Goal: Information Seeking & Learning: Learn about a topic

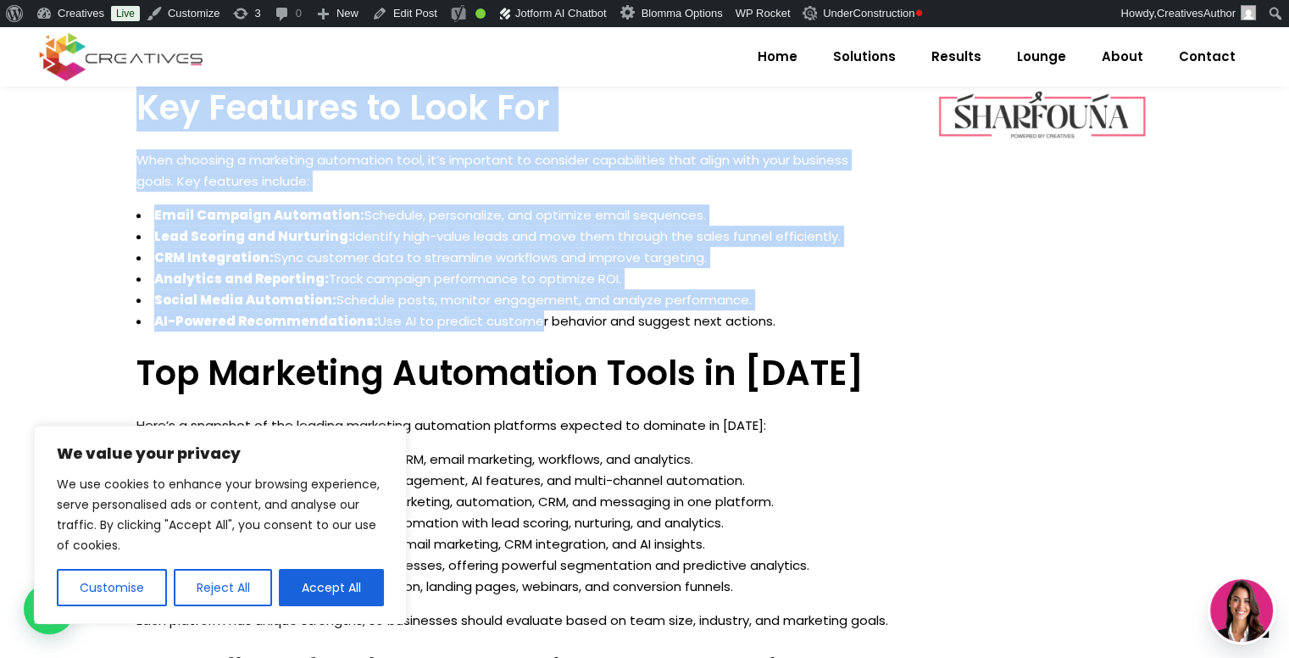
scroll to position [1176, 0]
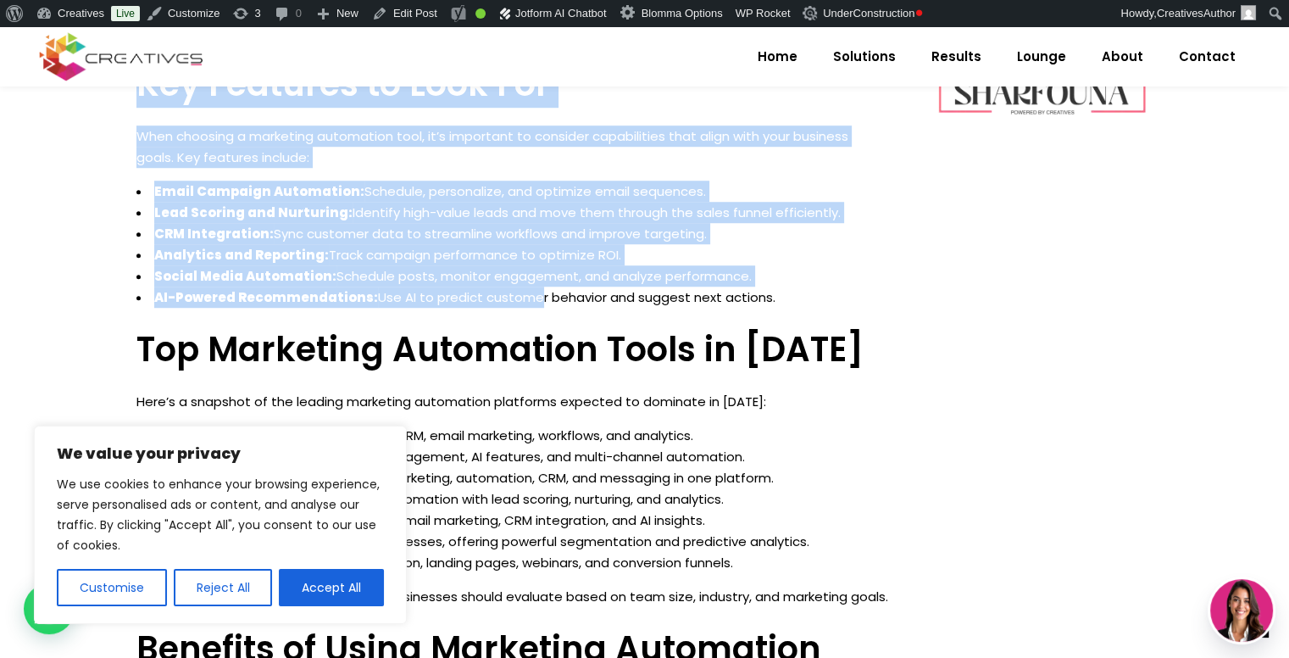
drag, startPoint x: 139, startPoint y: 228, endPoint x: 810, endPoint y: 268, distance: 672.4
click at [810, 268] on div "The Best Marketing Automation Tools to Watch For in 2025 Marketing automation t…" at bounding box center [512, 555] width 753 height 1387
copy div "The Best Marketing Automation Tools to Watch For in 2025 Marketing automation t…"
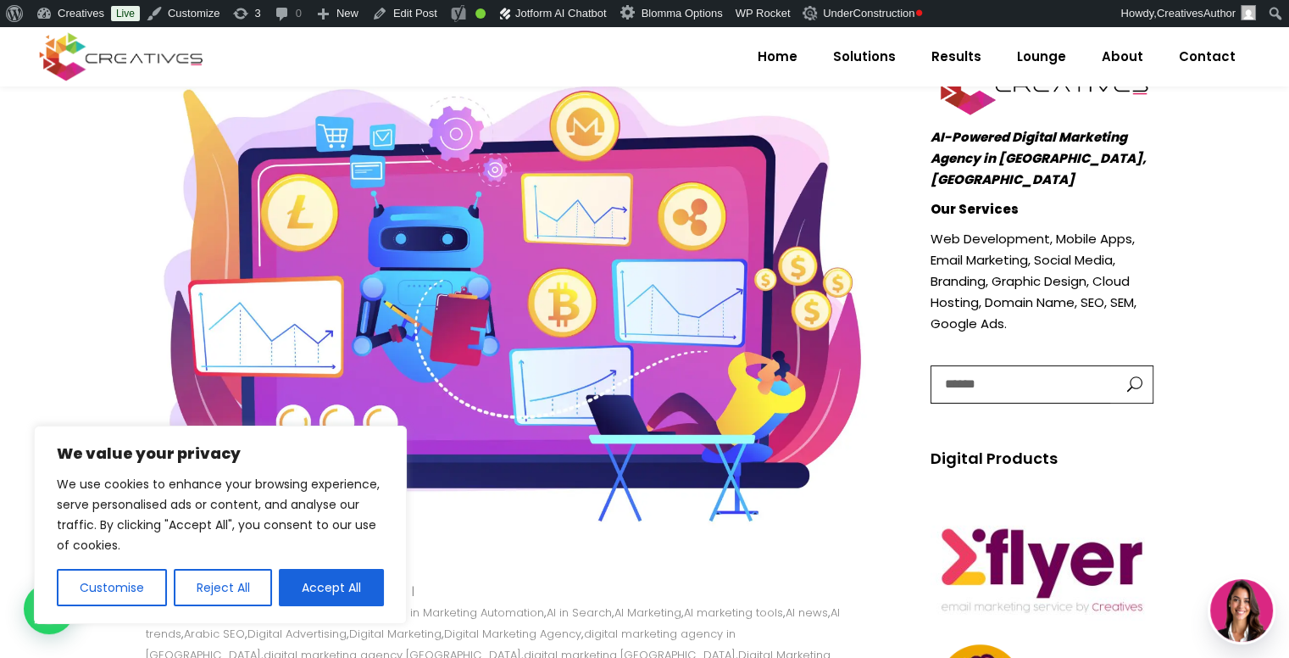
scroll to position [322, 0]
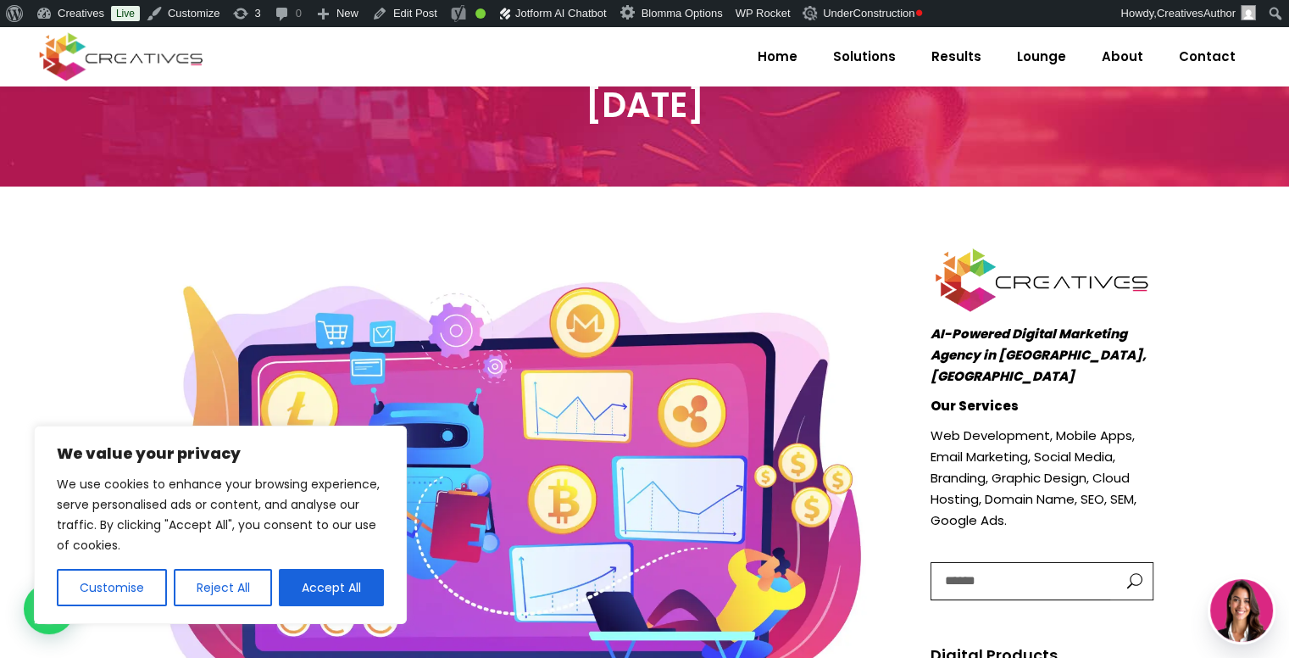
scroll to position [0, 0]
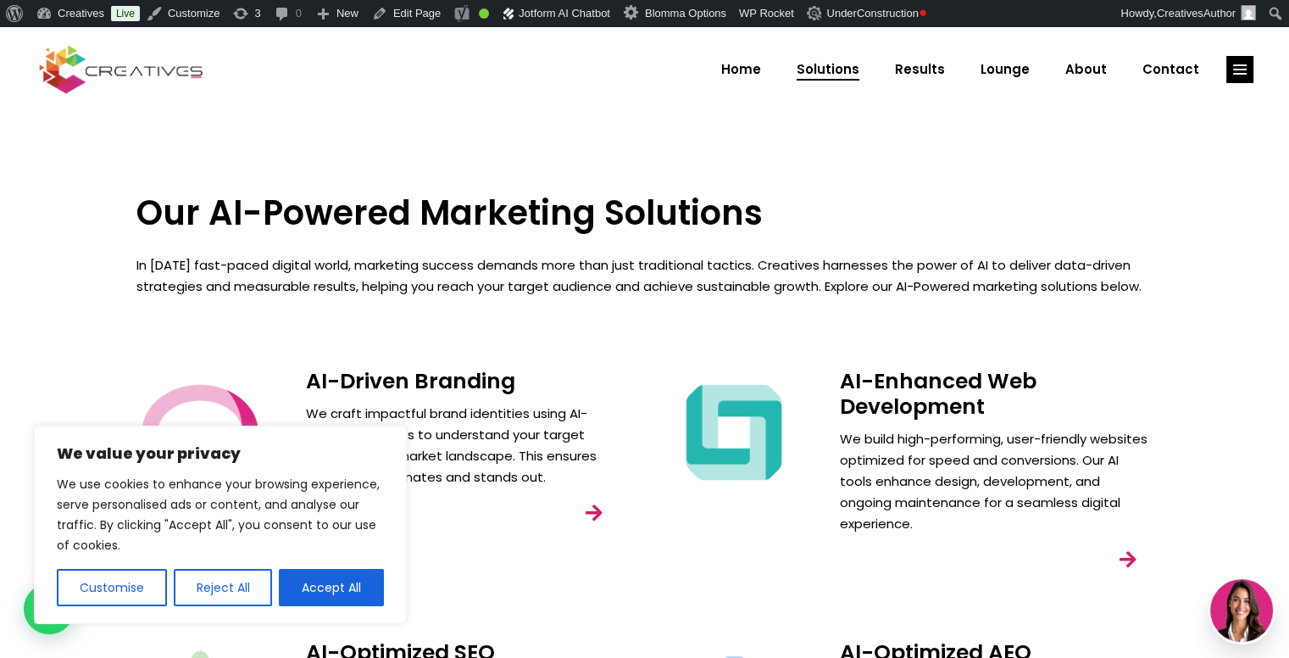
click at [92, 62] on img at bounding box center [121, 69] width 171 height 53
